Goal: Go to known website: Go to known website

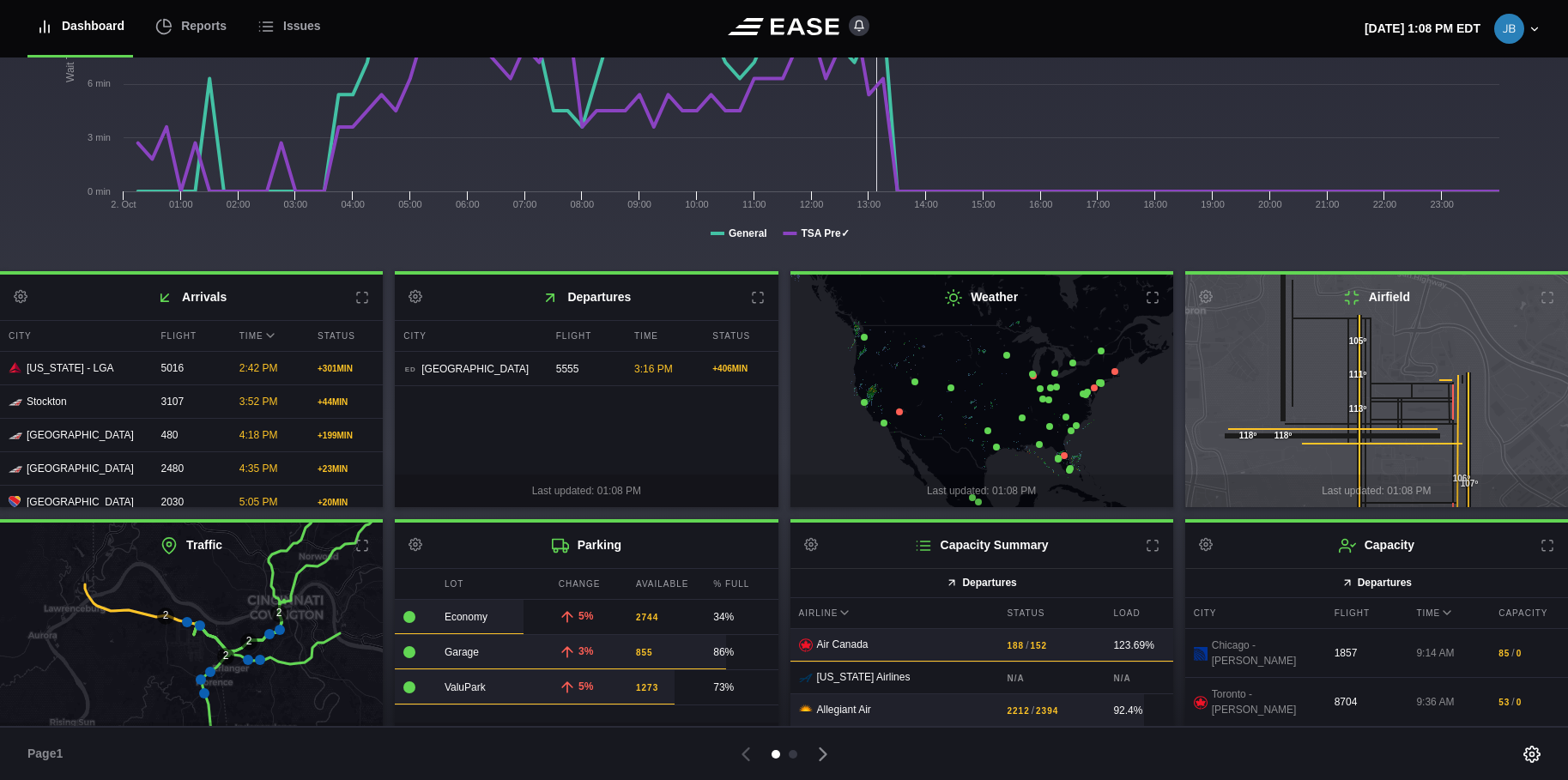
scroll to position [260, 0]
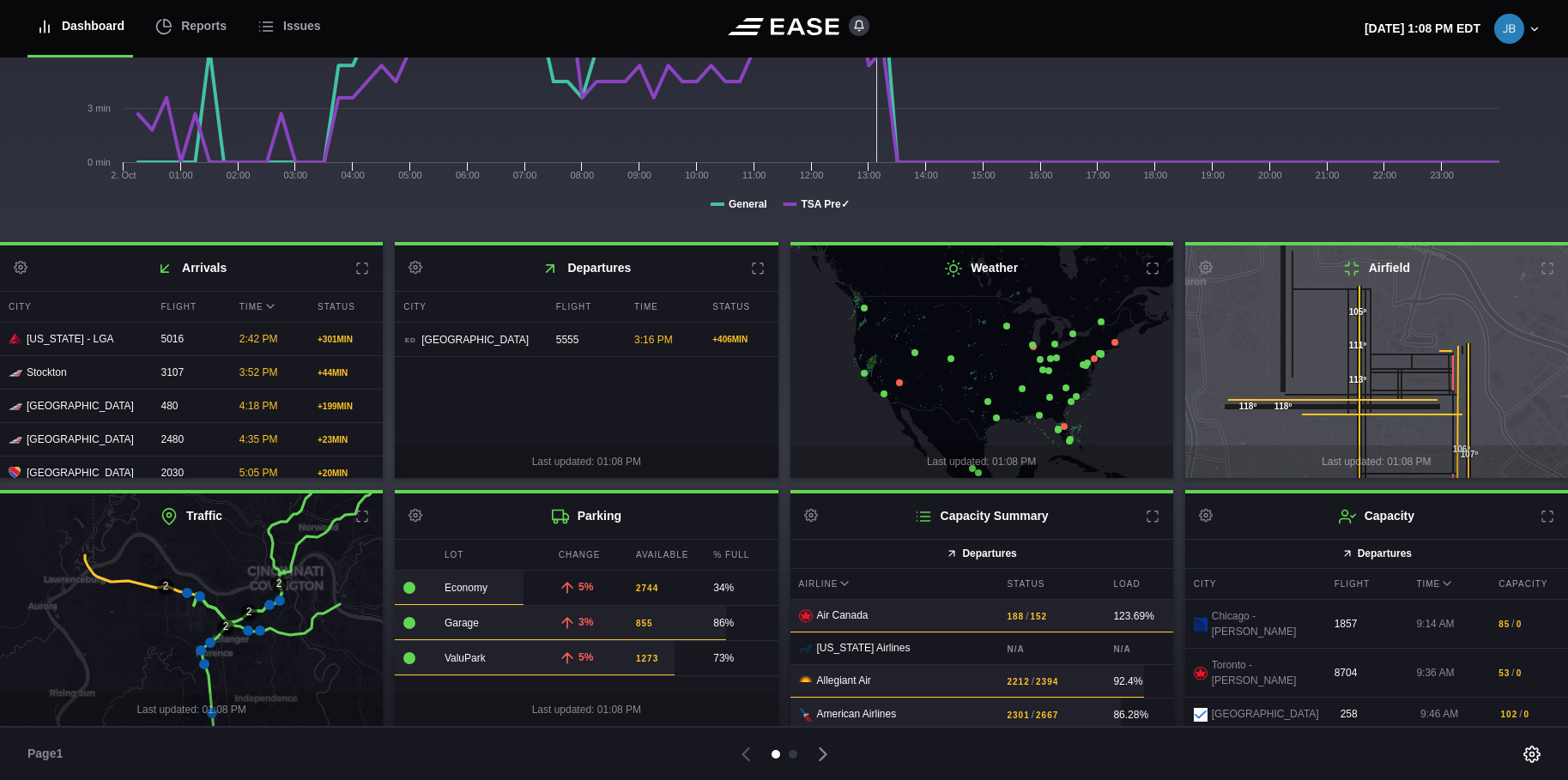
click at [1146, 518] on icon at bounding box center [1152, 516] width 13 height 13
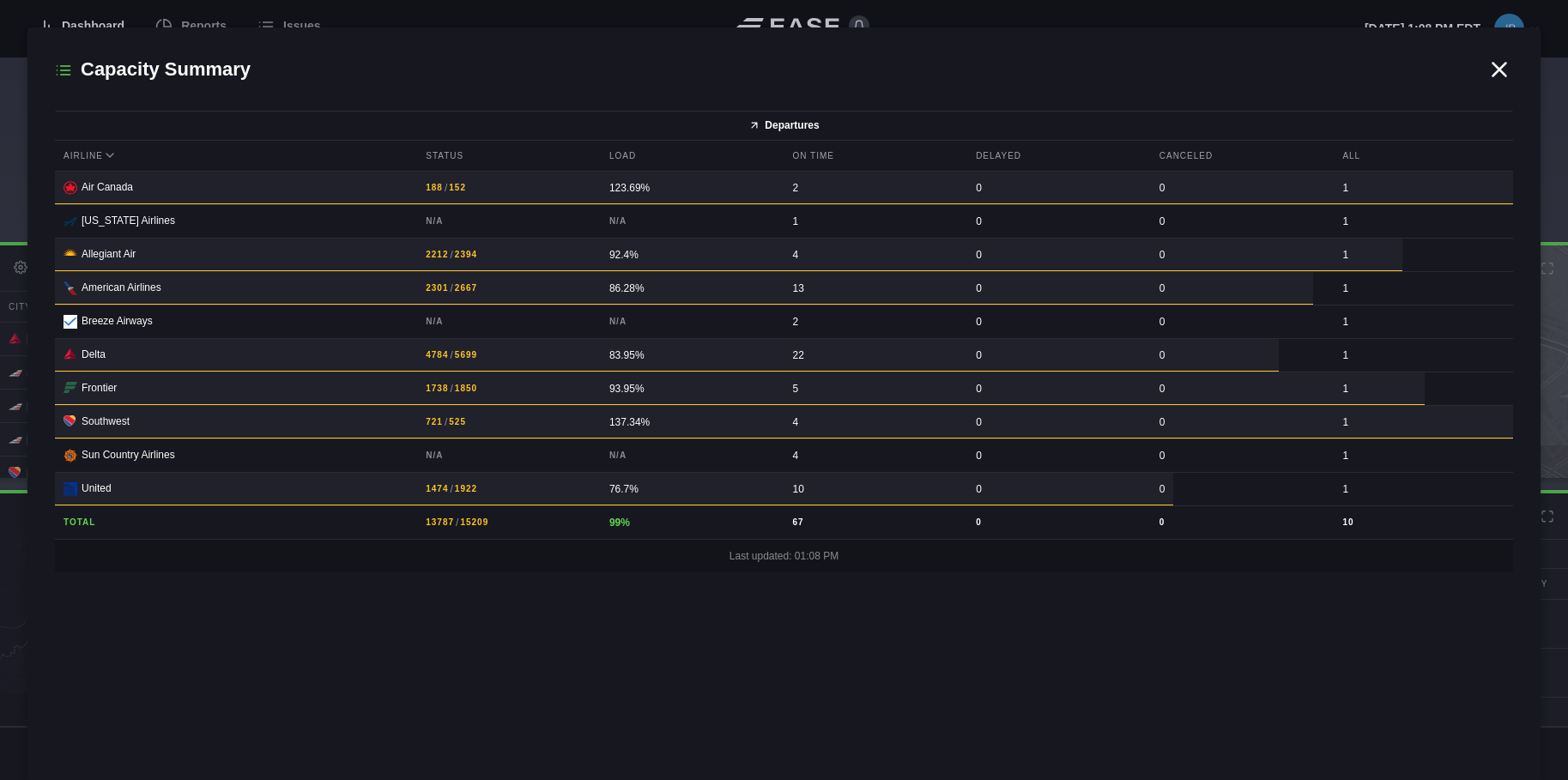
click at [1498, 63] on icon at bounding box center [1499, 69] width 26 height 26
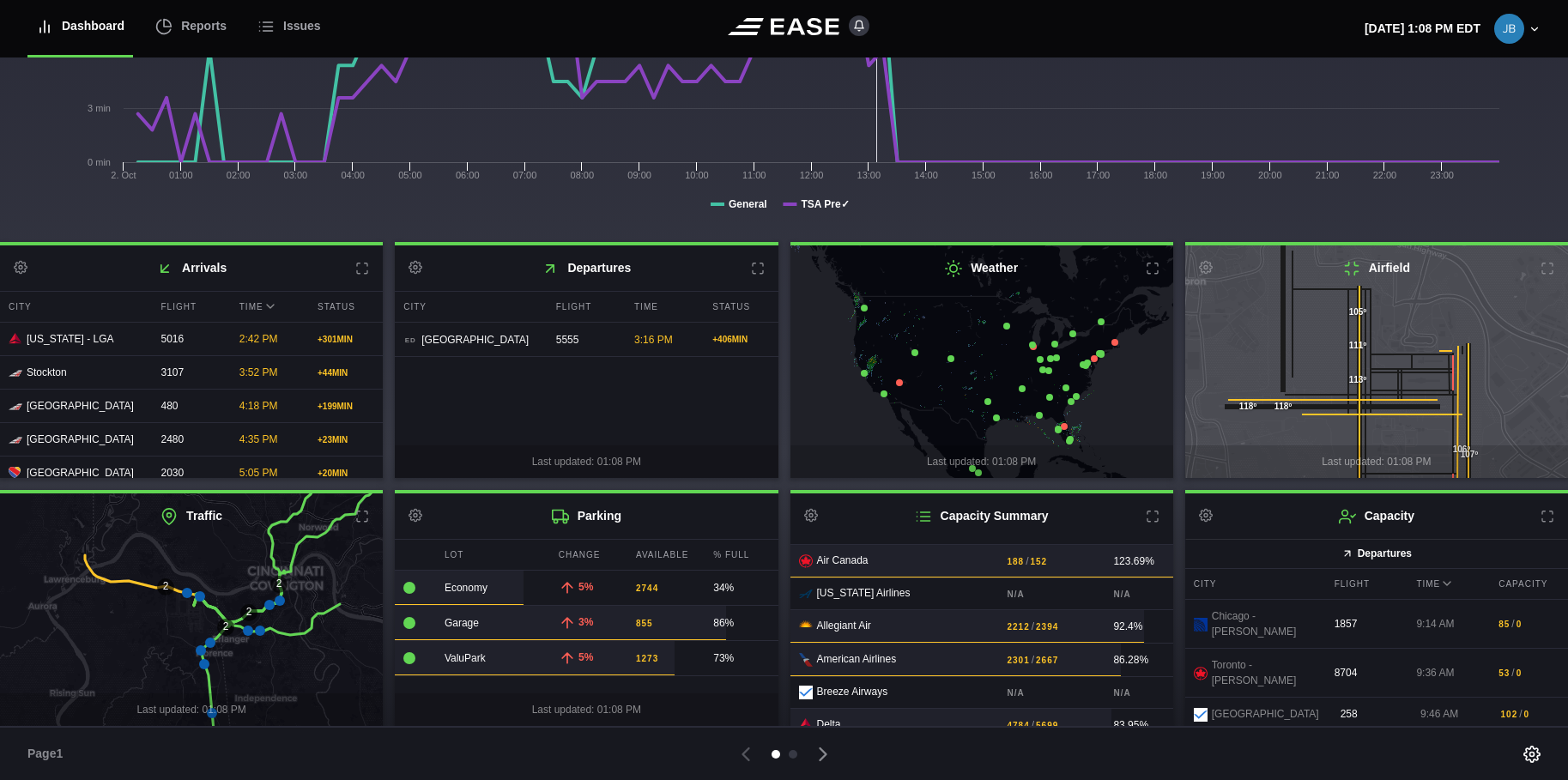
scroll to position [86, 0]
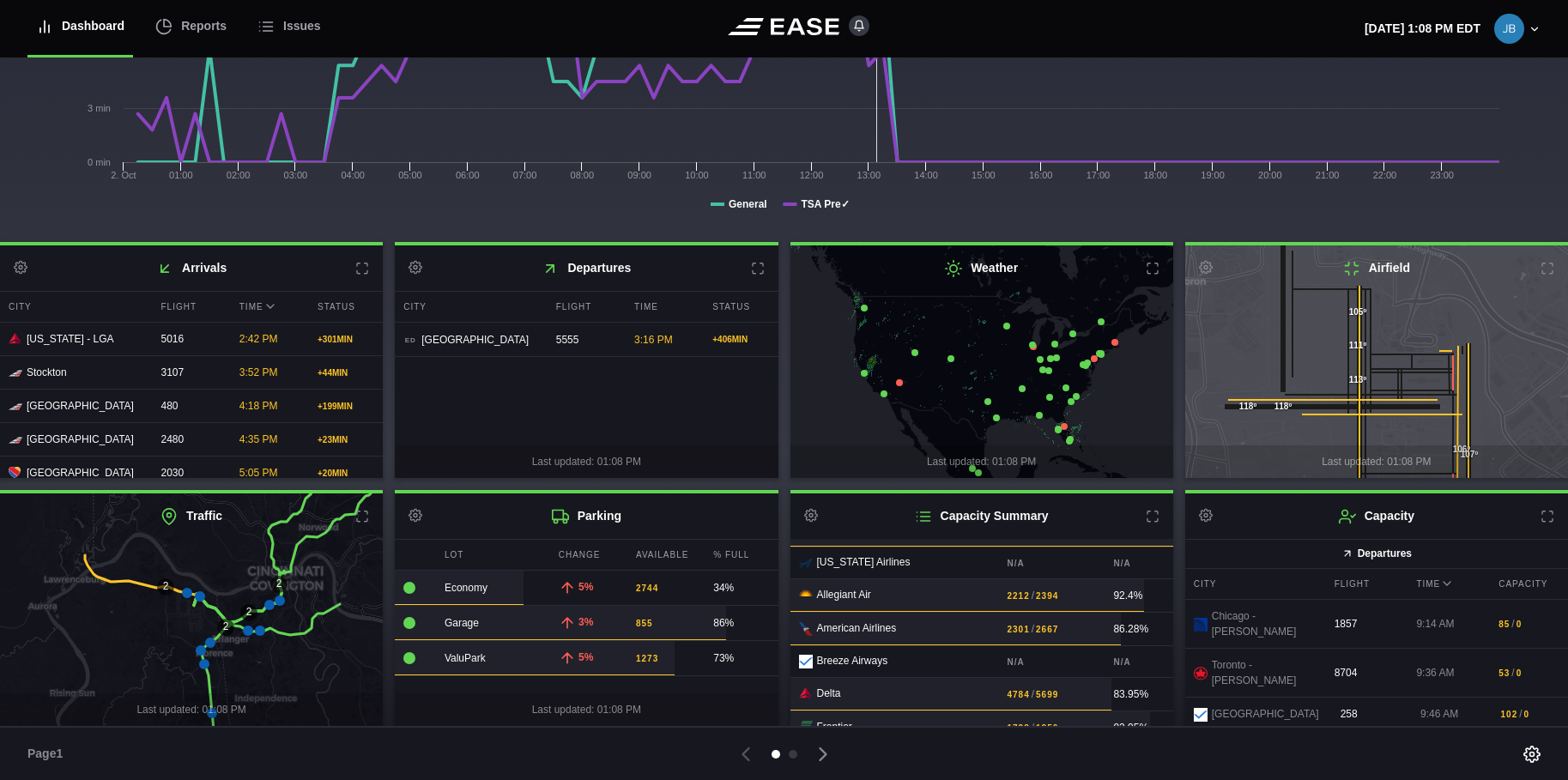
click at [1540, 518] on icon at bounding box center [1547, 516] width 13 height 13
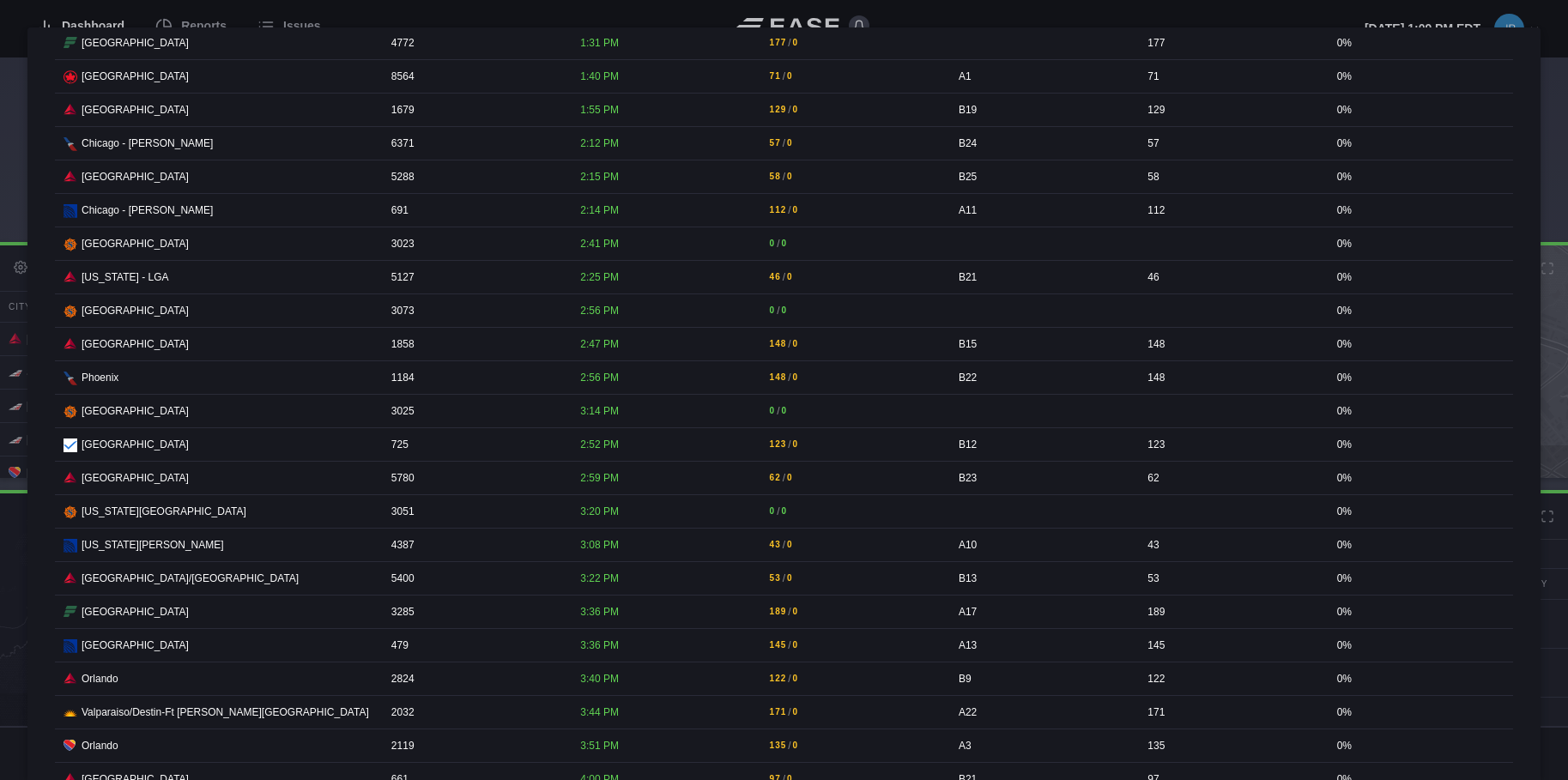
scroll to position [2918, 0]
